Goal: Task Accomplishment & Management: Complete application form

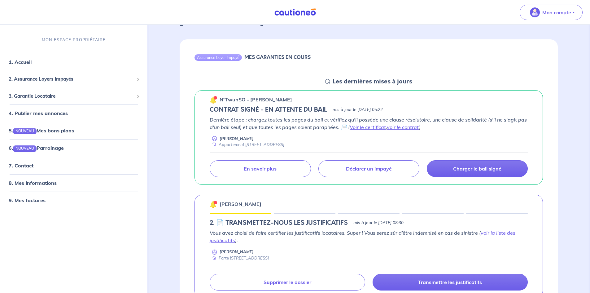
scroll to position [93, 0]
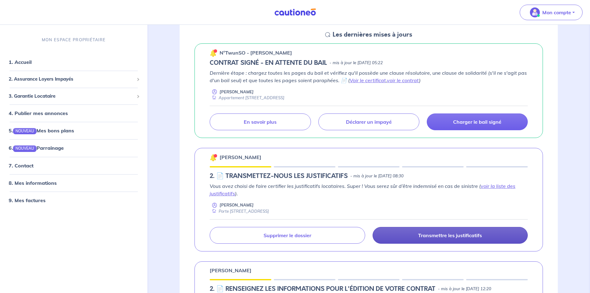
click at [449, 238] on p "Transmettre les justificatifs" at bounding box center [450, 235] width 64 height 6
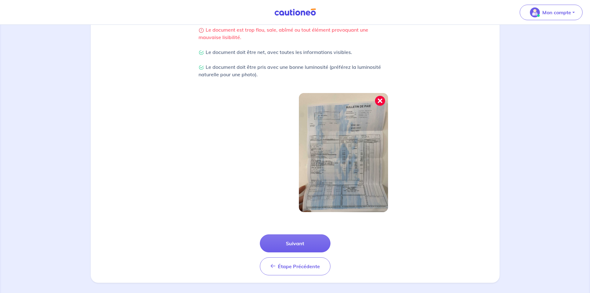
scroll to position [151, 0]
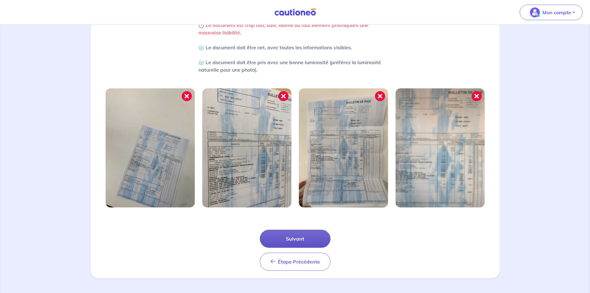
click at [281, 241] on button "Suivant" at bounding box center [295, 238] width 71 height 18
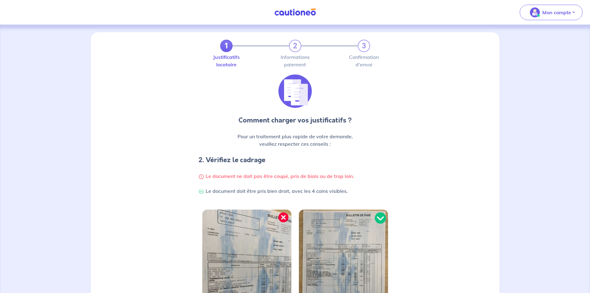
scroll to position [121, 0]
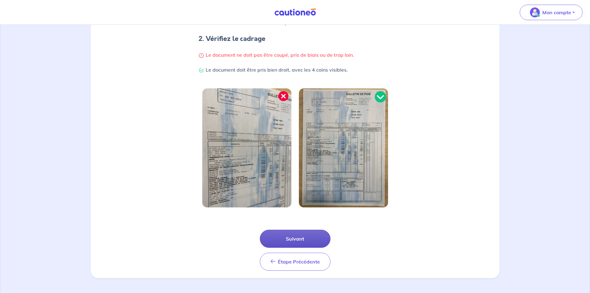
click at [281, 241] on button "Suivant" at bounding box center [295, 238] width 71 height 18
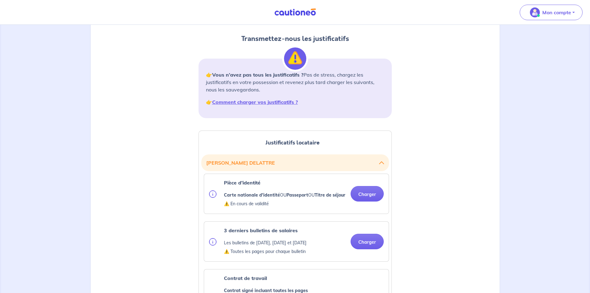
scroll to position [62, 0]
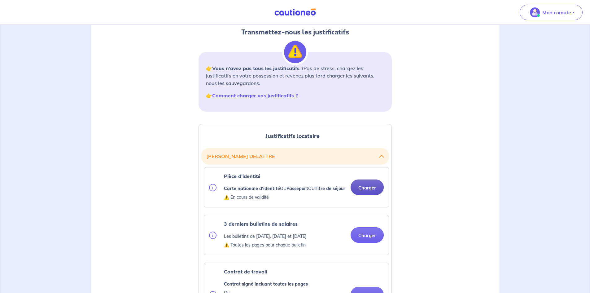
click at [359, 192] on button "Charger" at bounding box center [367, 186] width 33 height 15
click at [366, 189] on button "Charger" at bounding box center [367, 186] width 33 height 15
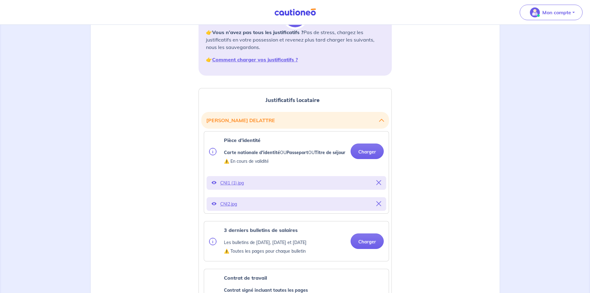
scroll to position [186, 0]
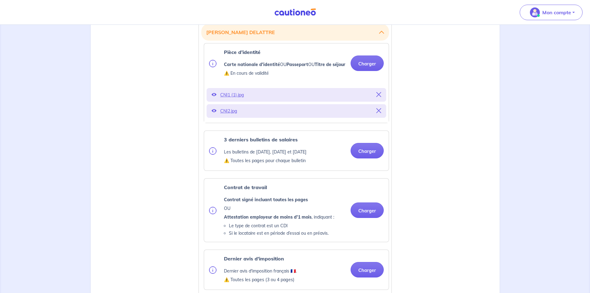
click at [364, 145] on div "3 derniers bulletins de salaires Les bulletins de mai 2025, juin 2025 et juille…" at bounding box center [296, 151] width 175 height 30
click at [372, 158] on button "Charger" at bounding box center [367, 150] width 33 height 15
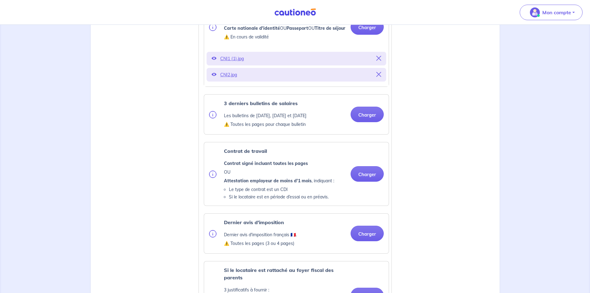
scroll to position [279, 0]
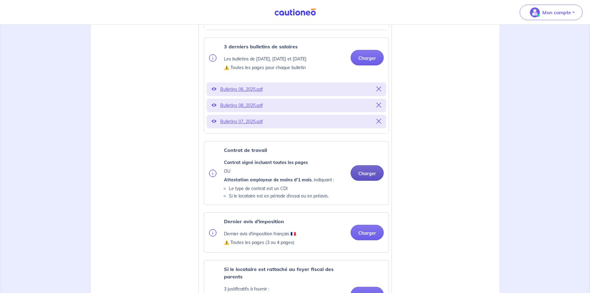
click at [368, 181] on button "Charger" at bounding box center [367, 172] width 33 height 15
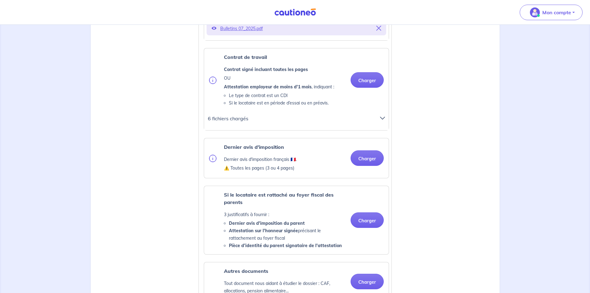
scroll to position [403, 0]
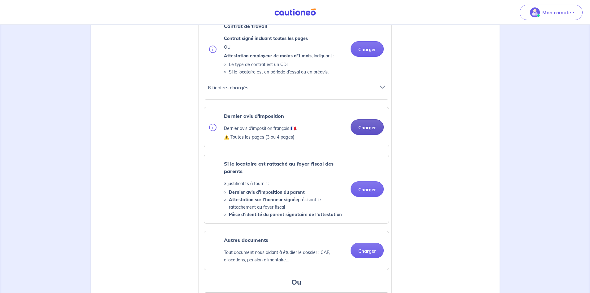
click at [372, 135] on button "Charger" at bounding box center [367, 126] width 33 height 15
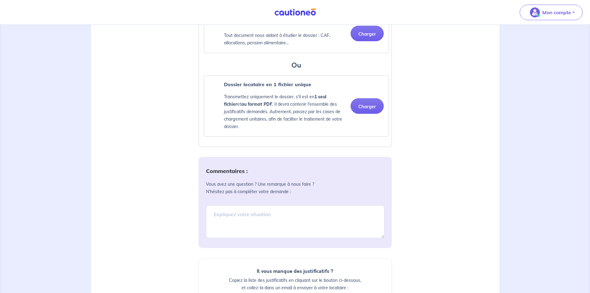
scroll to position [674, 0]
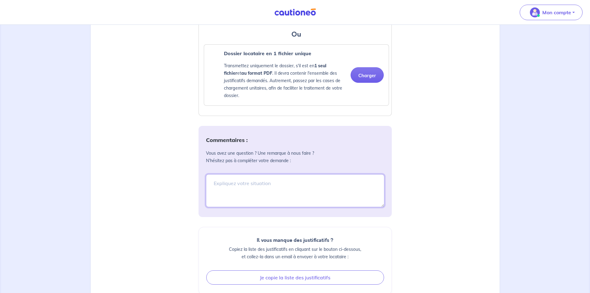
click at [232, 189] on textarea at bounding box center [295, 190] width 178 height 33
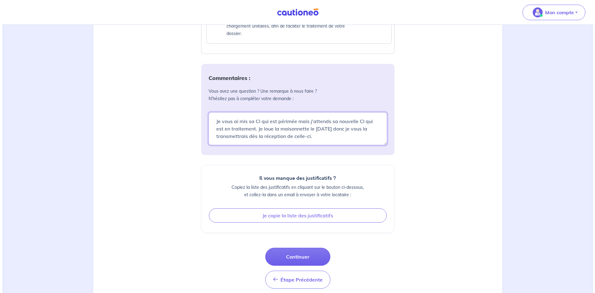
scroll to position [754, 0]
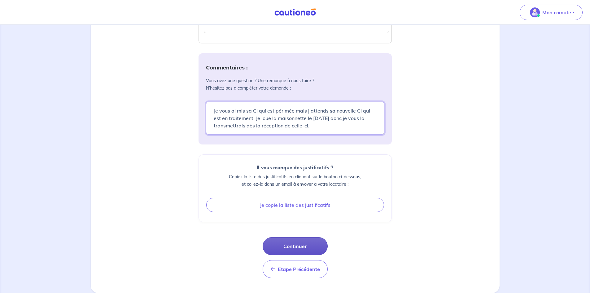
type textarea "Je vous ai mis sa CI qui est périmée mais j'attends sa nouvelle CI qui est en t…"
click at [305, 250] on button "Continuer" at bounding box center [295, 246] width 65 height 18
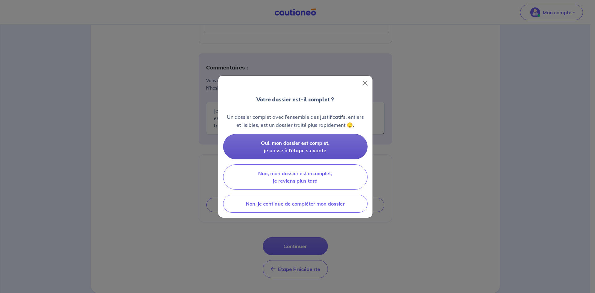
click at [283, 149] on span "Oui, mon dossier est complet, je passe à l’étape suivante" at bounding box center [295, 147] width 68 height 14
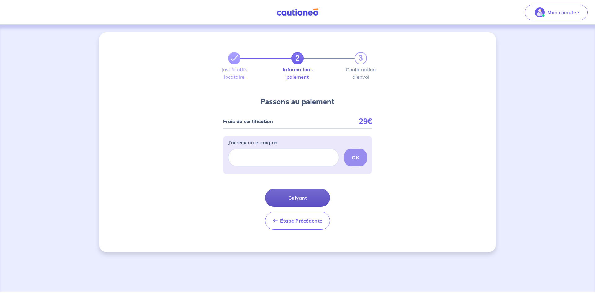
click at [312, 201] on button "Suivant" at bounding box center [297, 198] width 65 height 18
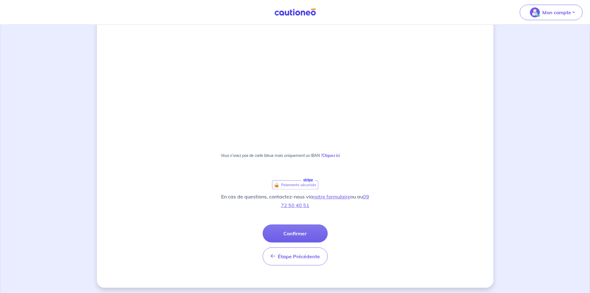
scroll to position [290, 0]
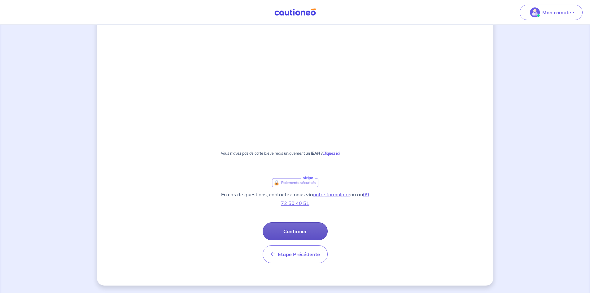
click at [307, 237] on button "Confirmer" at bounding box center [295, 231] width 65 height 18
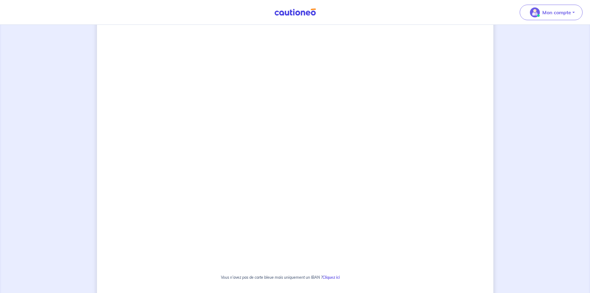
scroll to position [95, 0]
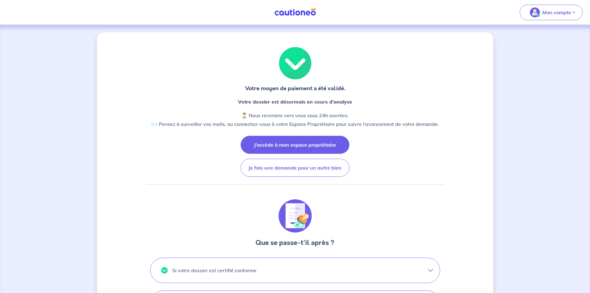
click at [327, 148] on button "J’accède à mon espace propriétaire" at bounding box center [295, 145] width 109 height 18
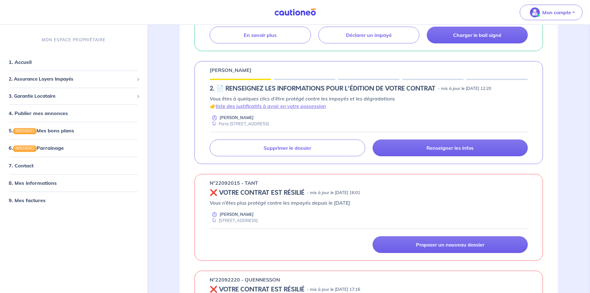
scroll to position [279, 0]
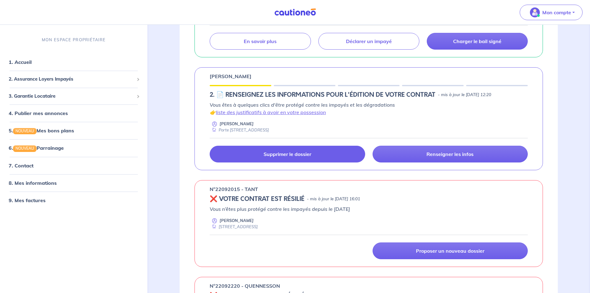
click at [319, 155] on link "Supprimer le dossier" at bounding box center [287, 154] width 155 height 17
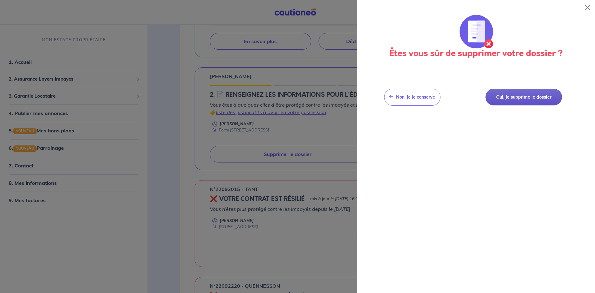
click at [516, 94] on button "Oui, je supprime le dossier" at bounding box center [523, 97] width 76 height 17
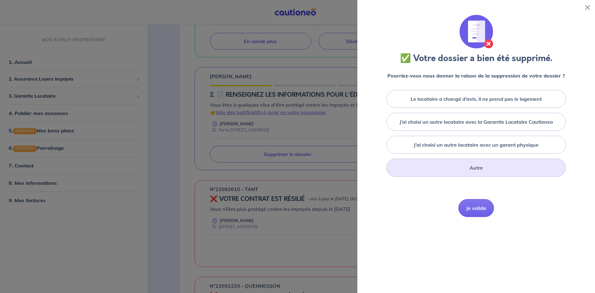
click at [488, 172] on div "Autre" at bounding box center [475, 168] width 179 height 18
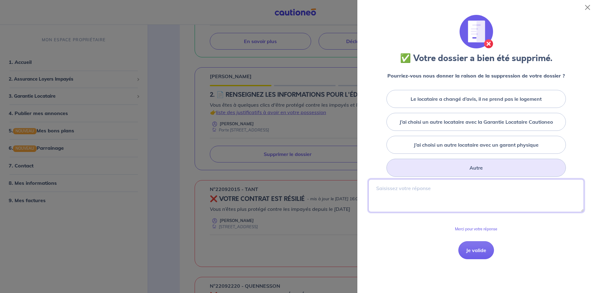
click at [474, 190] on textarea at bounding box center [475, 195] width 215 height 33
type textarea "j'ai fait dossier avec vérification"
click at [482, 251] on button "Je valide" at bounding box center [476, 250] width 36 height 18
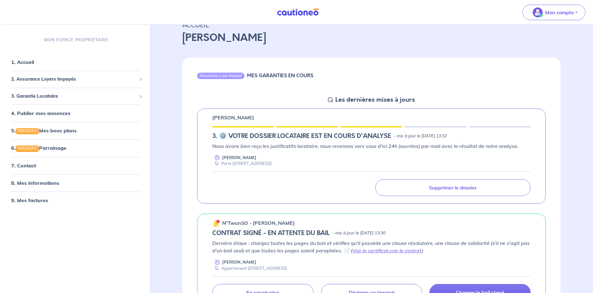
scroll to position [0, 0]
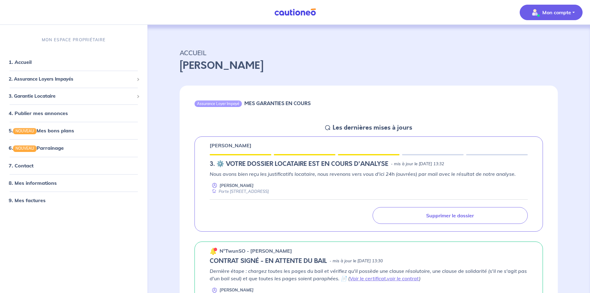
click at [549, 9] on p "Mon compte" at bounding box center [556, 12] width 29 height 7
click at [547, 54] on link "Me déconnecter" at bounding box center [545, 53] width 50 height 10
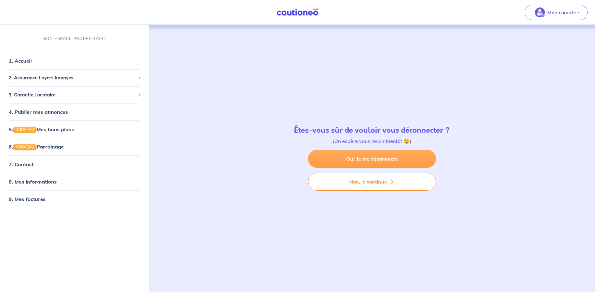
click at [416, 162] on link "Oui, je me déconnecte" at bounding box center [372, 159] width 128 height 18
